Goal: Find contact information: Find contact information

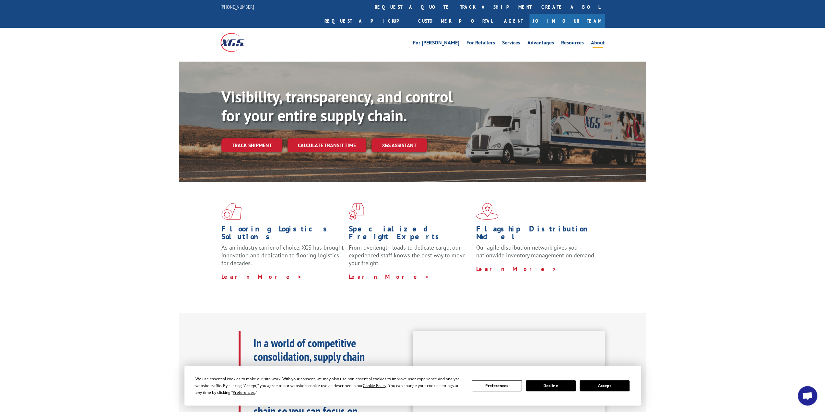
click at [600, 40] on link "About" at bounding box center [598, 43] width 14 height 7
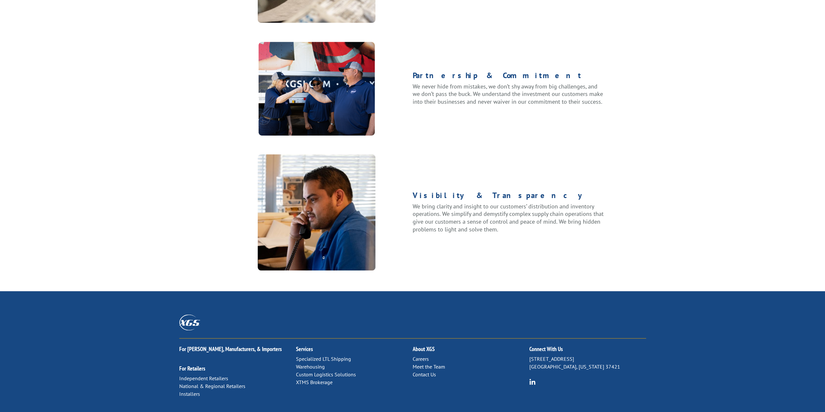
scroll to position [718, 0]
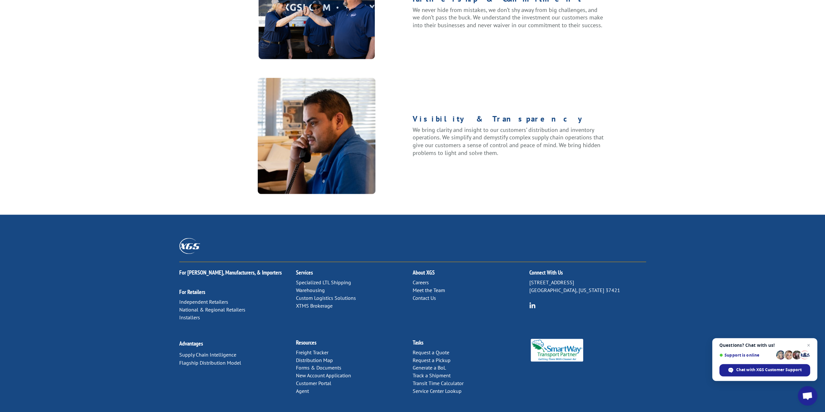
click at [425, 295] on link "Contact Us" at bounding box center [424, 298] width 23 height 6
